Goal: Task Accomplishment & Management: Complete application form

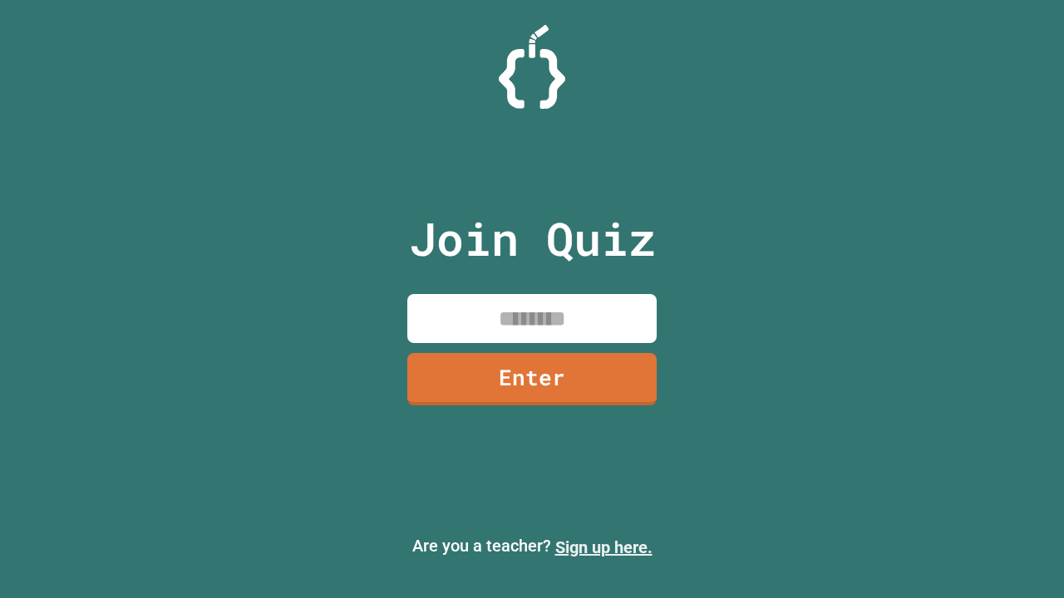
click at [603, 548] on link "Sign up here." at bounding box center [603, 548] width 97 height 20
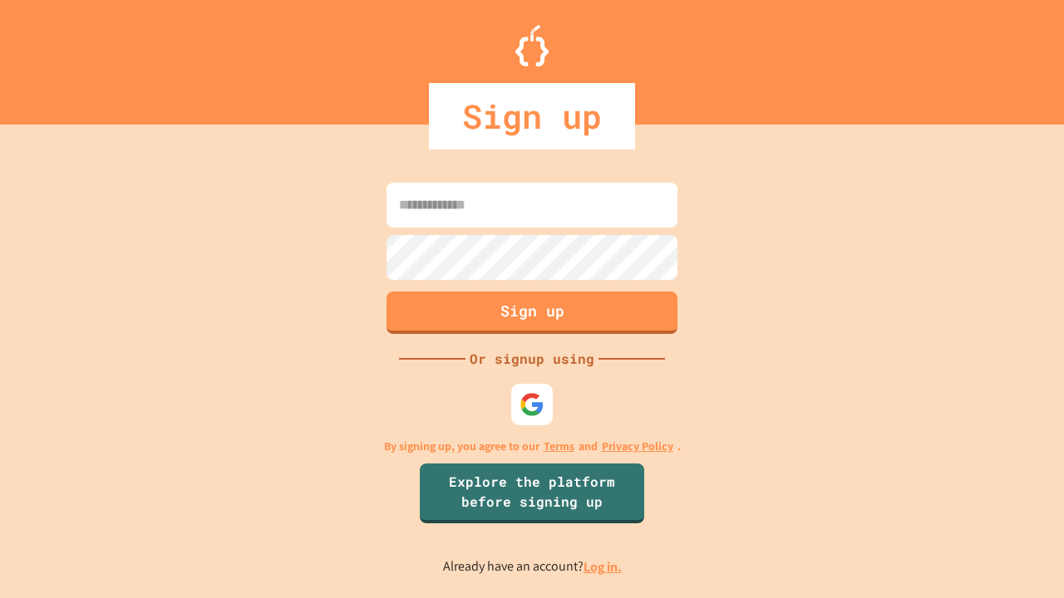
click at [603, 567] on link "Log in." at bounding box center [603, 567] width 38 height 17
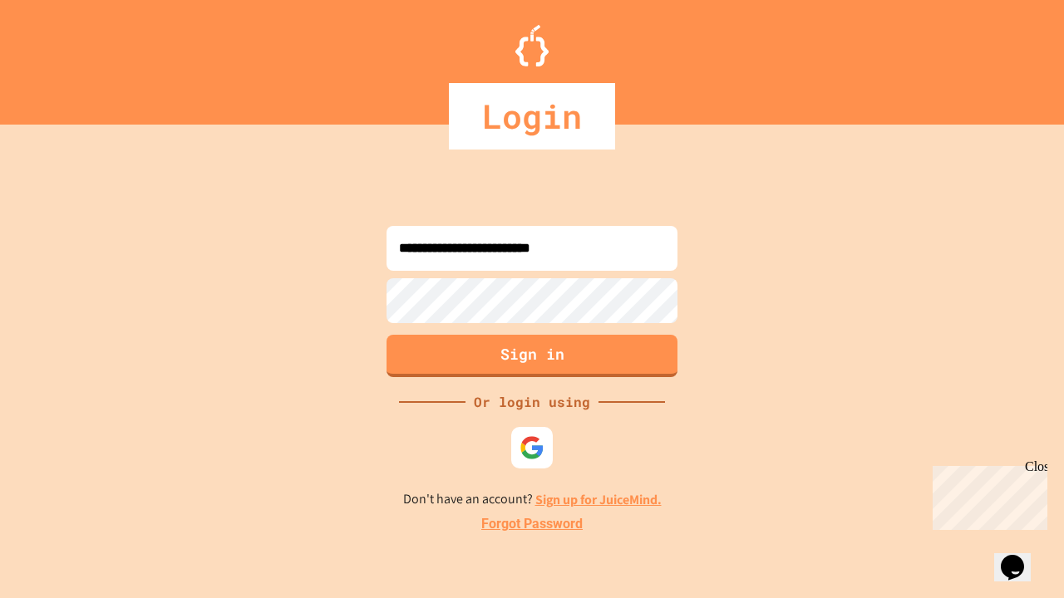
type input "**********"
